Goal: Information Seeking & Learning: Learn about a topic

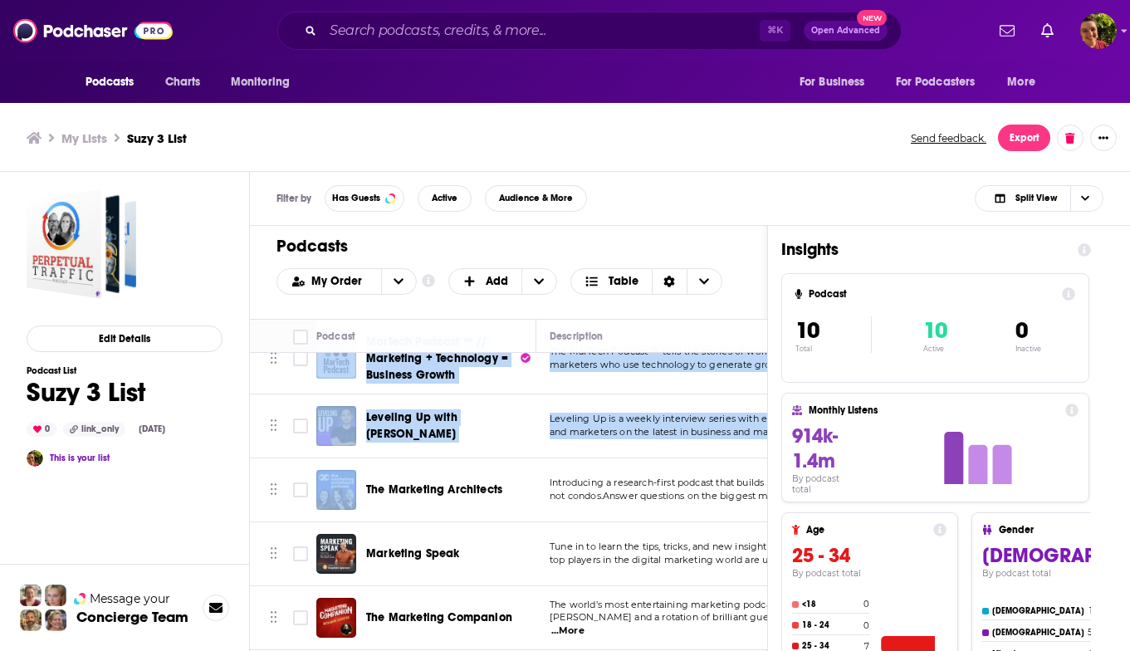
scroll to position [5, 0]
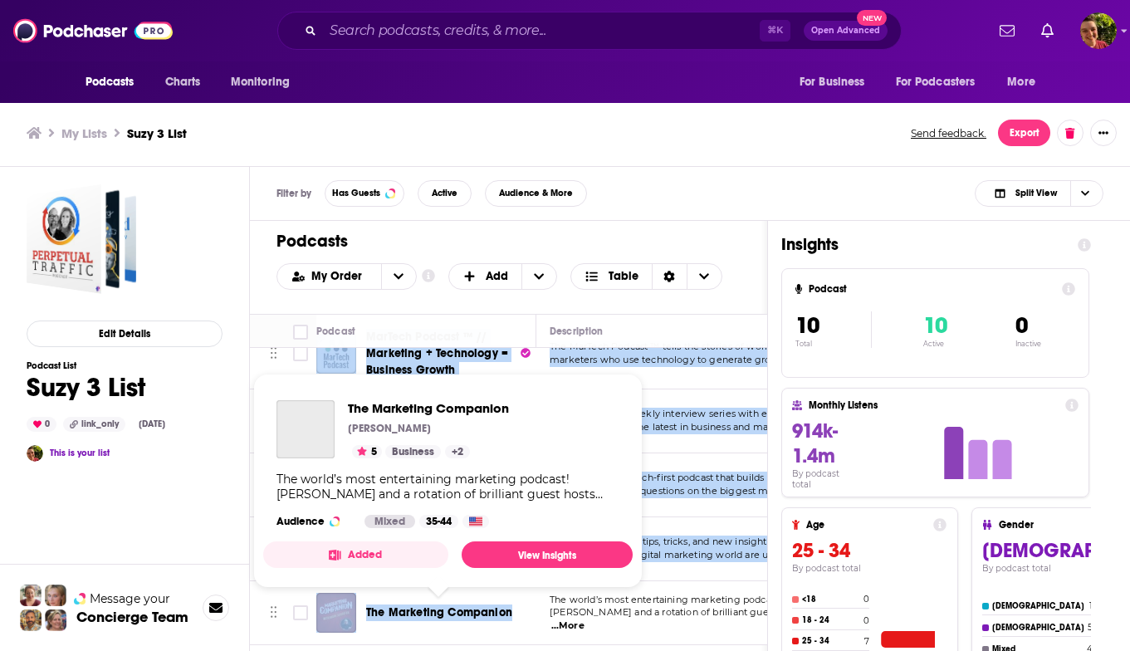
drag, startPoint x: 393, startPoint y: 358, endPoint x: 519, endPoint y: 612, distance: 284.3
click at [519, 612] on tbody "Perpetual Traffic Perpetual Traffic is a twice weekly podcast that shares cutti…" at bounding box center [1034, 353] width 1568 height 581
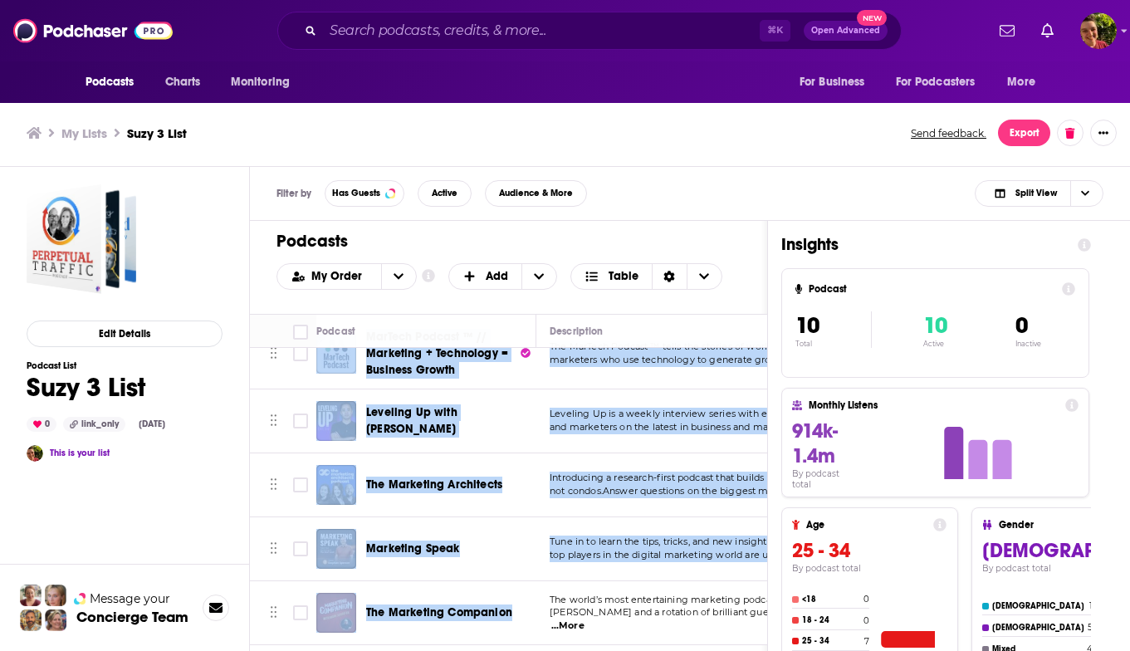
copy tbody "Loremipsu Dolorsi Ametconse Adipisc el s doeiu tempor incidid utla etdolo magna…"
